Goal: Transaction & Acquisition: Purchase product/service

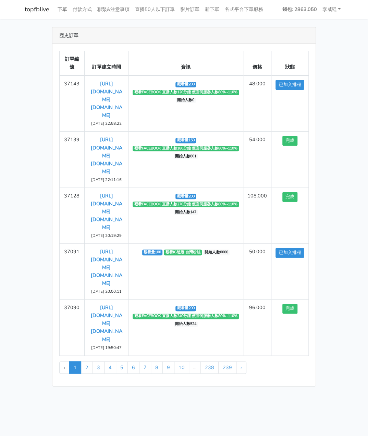
click at [61, 5] on link "下單" at bounding box center [62, 9] width 15 height 13
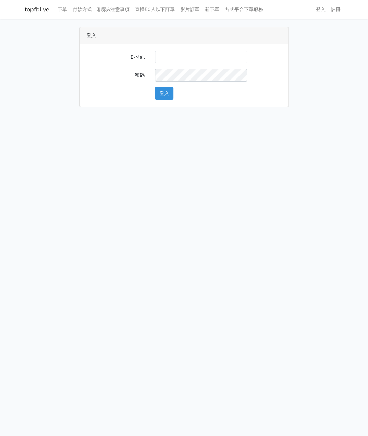
click at [192, 60] on input "E-Mail" at bounding box center [201, 57] width 92 height 13
type input "watin5408@gmail.com"
click at [168, 94] on button "登入" at bounding box center [164, 93] width 19 height 13
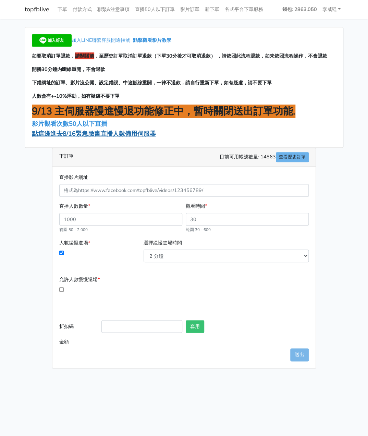
click at [83, 135] on span "點這邊進去8/16緊急臉書直播人數備用伺服器" at bounding box center [94, 134] width 124 height 8
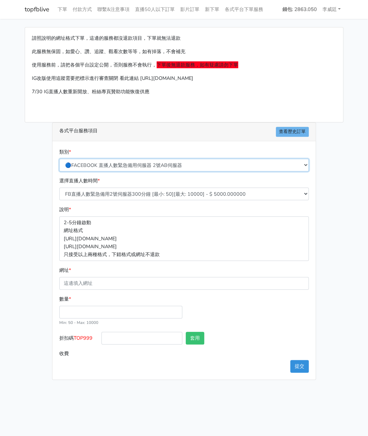
click at [149, 161] on select "🔵FACEBOOK 直播人數緊急備用伺服器 2號AB伺服器 🔵FACEBOOK 網軍專用貼文留言 安全保密 🔵FACEBOOK 直播人數緊急備用伺服器 J1 …" at bounding box center [184, 165] width 250 height 13
select select "🔵FACEBOOK 直播人數 AB伺服器"
click at [59, 159] on select "🔵FACEBOOK 直播人數緊急備用伺服器 2號AB伺服器 🔵FACEBOOK 網軍專用貼文留言 安全保密 🔵FACEBOOK 直播人數緊急備用伺服器 J1 …" at bounding box center [184, 165] width 250 height 13
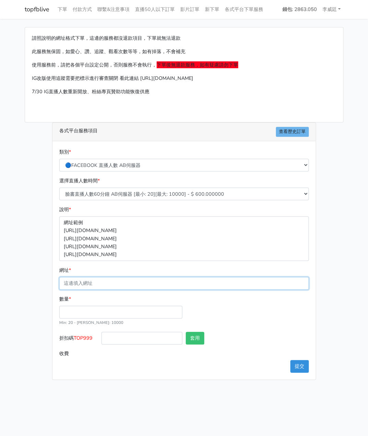
click at [97, 281] on input "網址 *" at bounding box center [184, 283] width 250 height 13
paste input "[URL][DOMAIN_NAME][DOMAIN_NAME]"
type input "[URL][DOMAIN_NAME][DOMAIN_NAME]"
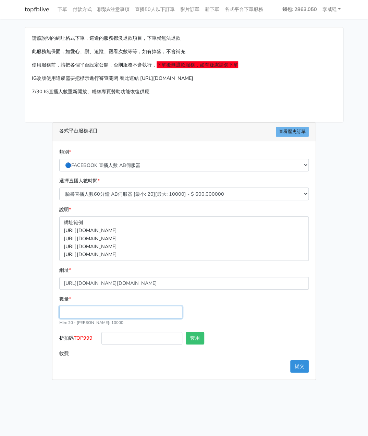
click at [85, 311] on input "數量 *" at bounding box center [120, 312] width 123 height 13
type input "200"
type input "120.000"
click at [258, 328] on div "數量 * 200 Min: 20 - Max: 10000" at bounding box center [184, 313] width 253 height 37
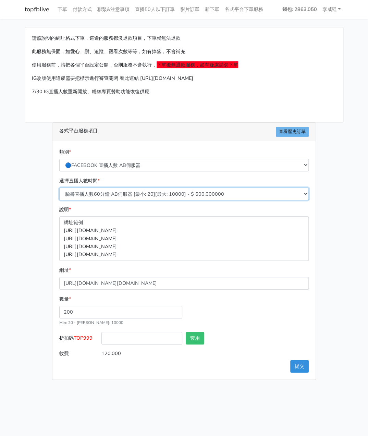
click at [149, 194] on select "臉書直播人數60分鐘 AB伺服器 [最小: 20][最大: 10000] - $ 600.000000 臉書直播人數90分鐘 AB伺服器 [最小: 20][最…" at bounding box center [184, 194] width 250 height 13
select select "612"
click at [59, 188] on select "臉書直播人數60分鐘 AB伺服器 [最小: 20][最大: 10000] - $ 600.000000 臉書直播人數90分鐘 AB伺服器 [最小: 20][最…" at bounding box center [184, 194] width 250 height 13
type input "480.000"
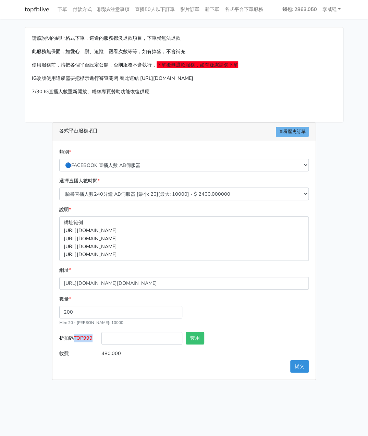
drag, startPoint x: 95, startPoint y: 339, endPoint x: 76, endPoint y: 338, distance: 19.2
click at [76, 338] on label "折扣碼 TOP999" at bounding box center [79, 339] width 42 height 15
copy span "TOP999"
click at [129, 339] on input "折扣碼 TOP999" at bounding box center [141, 338] width 81 height 13
paste input "TOP999"
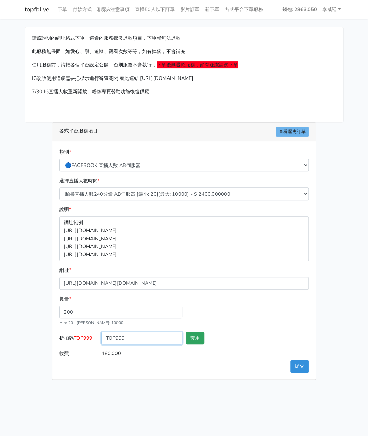
type input "TOP999"
click at [198, 336] on button "套用" at bounding box center [195, 338] width 19 height 13
type input "套用失敗"
click at [161, 354] on input "480.000" at bounding box center [204, 353] width 207 height 13
click at [300, 367] on button "提交" at bounding box center [299, 366] width 19 height 13
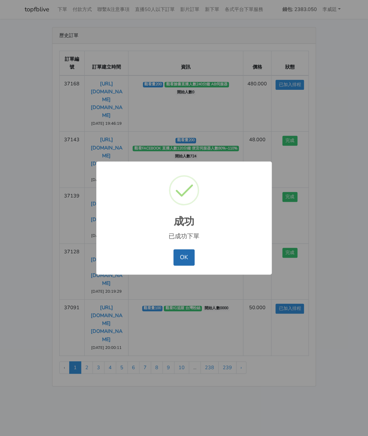
click at [190, 253] on button "OK" at bounding box center [183, 257] width 21 height 16
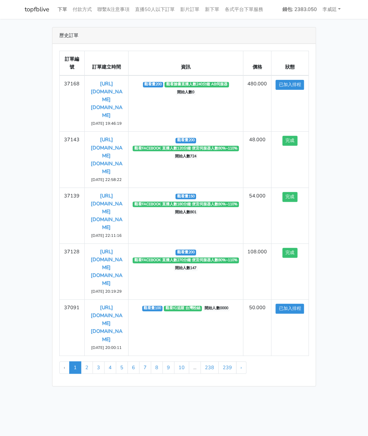
click at [62, 9] on link "下單" at bounding box center [62, 9] width 15 height 13
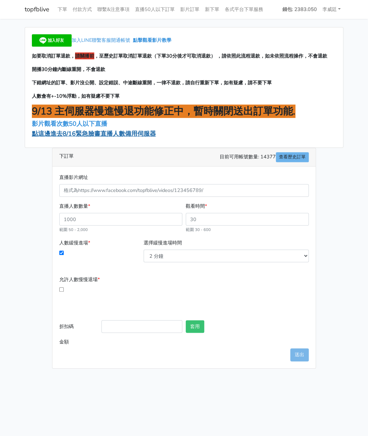
click at [101, 134] on span "點這邊進去8/16緊急臉書直播人數備用伺服器" at bounding box center [94, 134] width 124 height 8
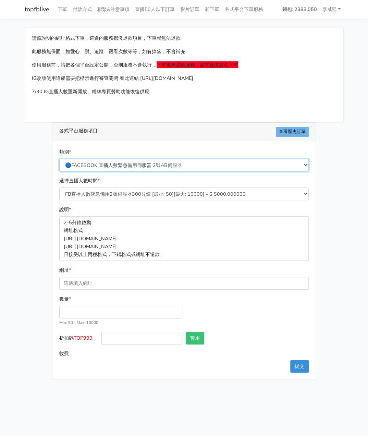
click at [162, 165] on select "🔵FACEBOOK 直播人數緊急備用伺服器 2號AB伺服器 🔵FACEBOOK 網軍專用貼文留言 安全保密 🔵FACEBOOK 直播人數緊急備用伺服器 J1 …" at bounding box center [184, 165] width 250 height 13
select select "3/26熱門平台服務台灣粉絲IG YT FB TIKTOK"
click at [59, 159] on select "🔵FACEBOOK 直播人數緊急備用伺服器 2號AB伺服器 🔵FACEBOOK 網軍專用貼文留言 安全保密 🔵FACEBOOK 直播人數緊急備用伺服器 J1 …" at bounding box center [184, 165] width 250 height 13
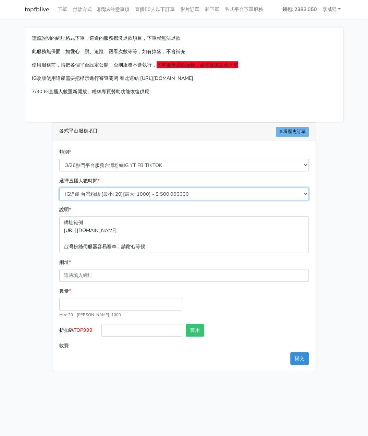
click at [138, 192] on select "IG追蹤 台灣粉絲 [最小: 20][最大: 1000] - $ 500.000000 IG愛心 台灣粉絲 [最小: 20][最大: 1000] - $ 35…" at bounding box center [184, 194] width 250 height 13
select select "671"
click at [59, 188] on select "IG追蹤 台灣粉絲 [最小: 20][最大: 1000] - $ 500.000000 IG愛心 台灣粉絲 [最小: 20][最大: 1000] - $ 35…" at bounding box center [184, 194] width 250 height 13
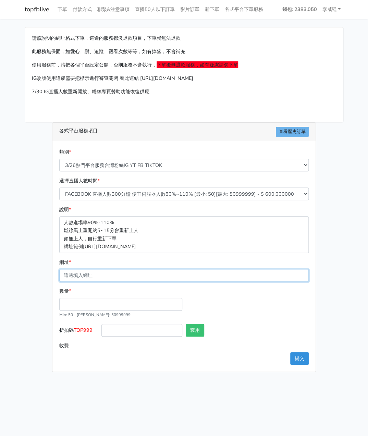
click at [119, 277] on input "網址 *" at bounding box center [184, 275] width 250 height 13
paste input "[URL][DOMAIN_NAME][DOMAIN_NAME]"
type input "[URL][DOMAIN_NAME][DOMAIN_NAME]"
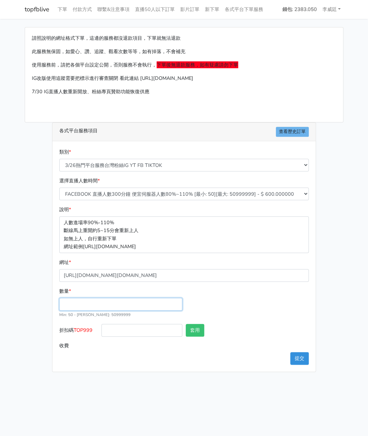
click at [96, 308] on input "數量 *" at bounding box center [120, 304] width 123 height 13
type input "200"
type input "120.000"
drag, startPoint x: 94, startPoint y: 329, endPoint x: 75, endPoint y: 332, distance: 19.0
click at [75, 332] on label "折扣碼 TOP999" at bounding box center [79, 331] width 42 height 15
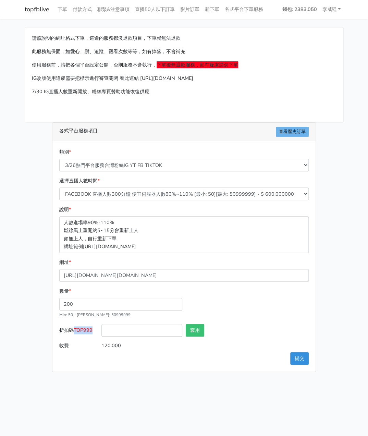
copy span "TOP999"
click at [143, 333] on input "折扣碼 TOP999" at bounding box center [141, 330] width 81 height 13
paste input "TOP999"
type input "TOP999"
click at [200, 327] on button "套用" at bounding box center [195, 330] width 19 height 13
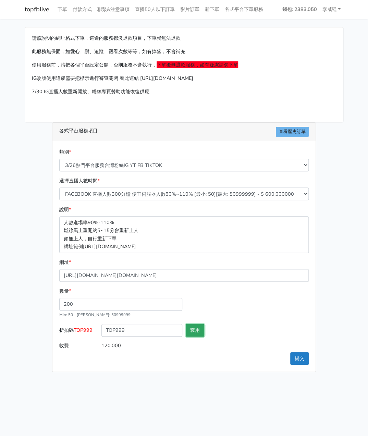
type input "套用失敗"
click at [302, 360] on button "提交" at bounding box center [299, 358] width 19 height 13
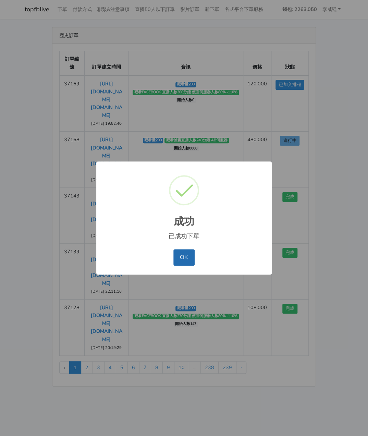
click at [183, 257] on button "OK" at bounding box center [183, 257] width 21 height 16
